Goal: Information Seeking & Learning: Check status

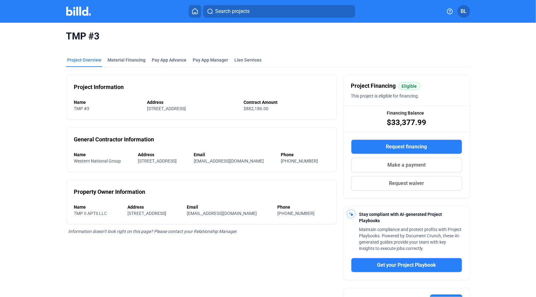
click at [510, 122] on div "TMP #3 Project Overview Material Financing Pay App Advance Pay App Manager Lien…" at bounding box center [268, 202] width 536 height 359
click at [493, 55] on div "TMP #3 Project Overview Material Financing Pay App Advance Pay App Manager Lien…" at bounding box center [268, 202] width 536 height 359
click at [80, 1] on mat-toolbar "Search projects BL" at bounding box center [268, 11] width 536 height 23
click at [78, 10] on img at bounding box center [78, 11] width 25 height 9
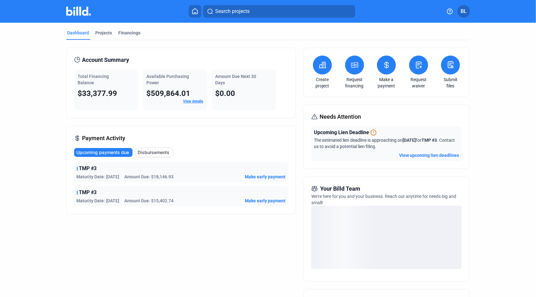
click at [152, 151] on span "Disbursements" at bounding box center [154, 152] width 32 height 6
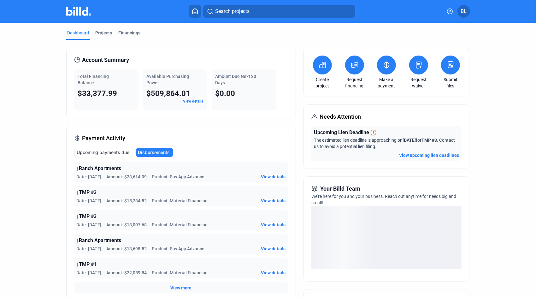
click at [109, 156] on button "Upcoming payments due" at bounding box center [103, 152] width 59 height 9
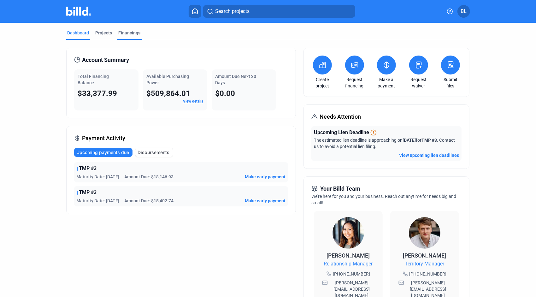
click at [126, 35] on div "Financings" at bounding box center [130, 33] width 22 height 6
